Goal: Task Accomplishment & Management: Use online tool/utility

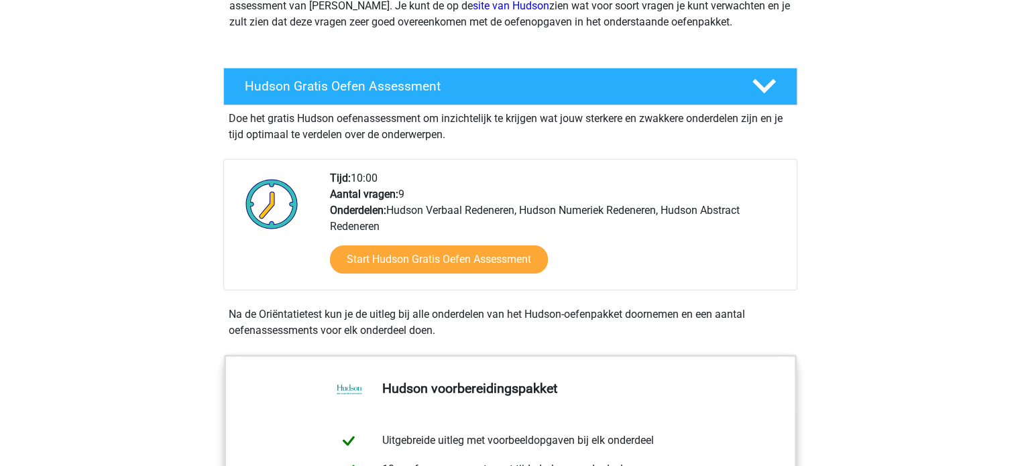
scroll to position [134, 0]
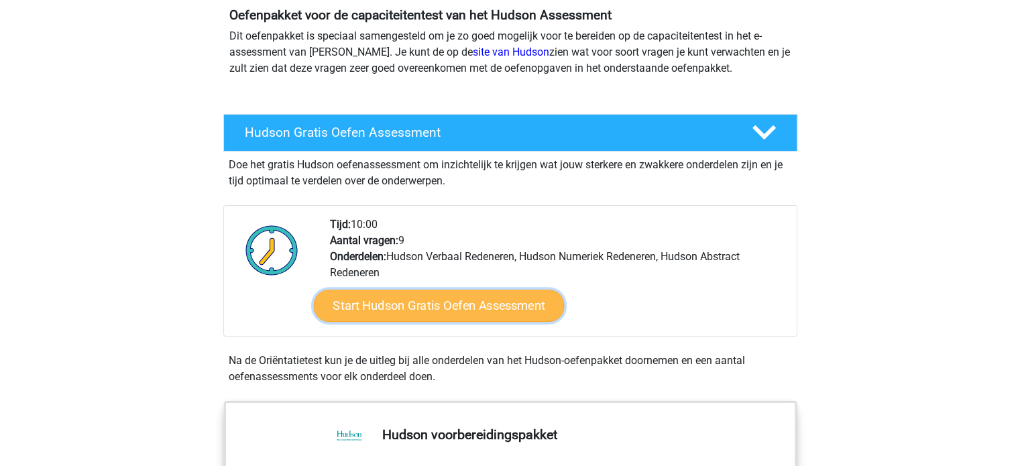
click at [442, 313] on link "Start Hudson Gratis Oefen Assessment" at bounding box center [438, 306] width 251 height 32
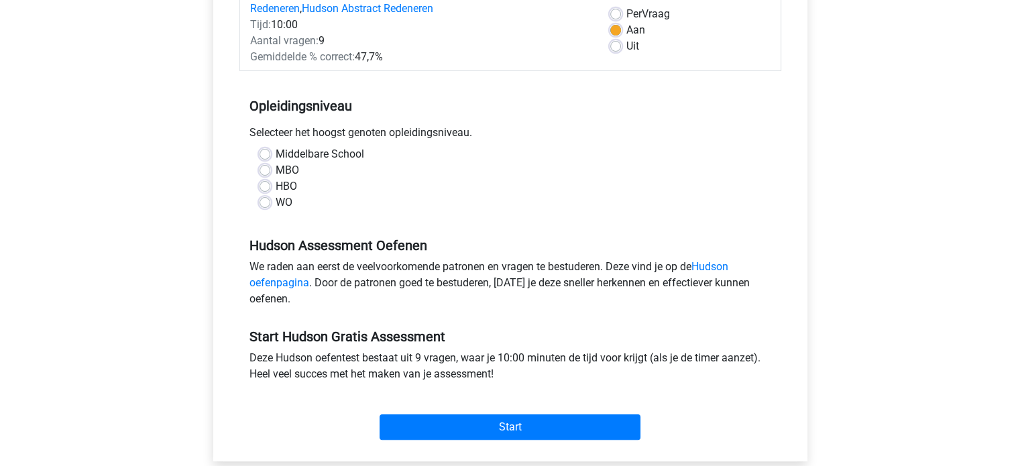
scroll to position [268, 0]
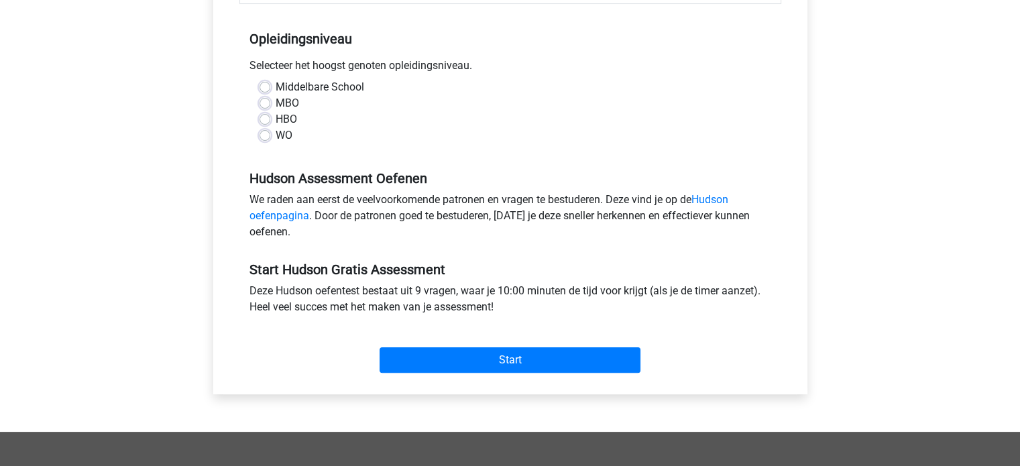
click at [276, 119] on label "HBO" at bounding box center [286, 119] width 21 height 16
click at [264, 119] on input "HBO" at bounding box center [264, 117] width 11 height 13
radio input "true"
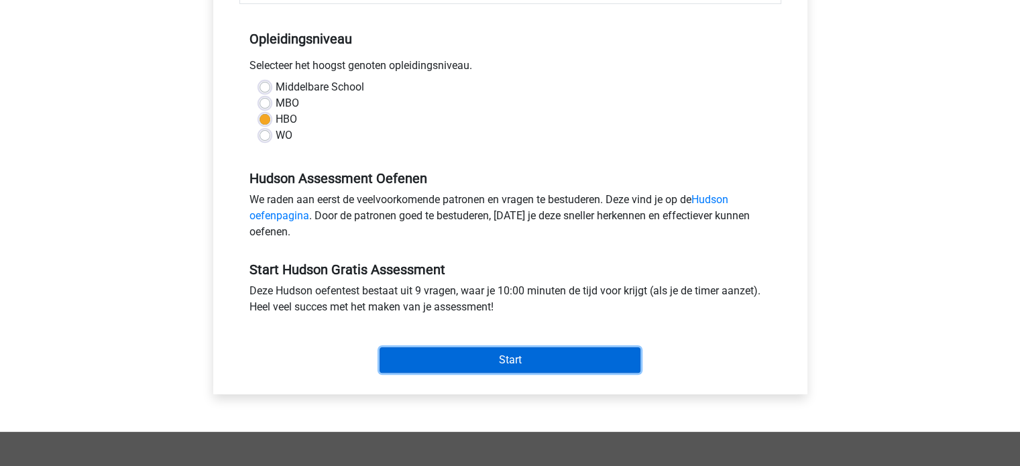
click at [584, 348] on input "Start" at bounding box center [509, 359] width 261 height 25
